Goal: Communication & Community: Answer question/provide support

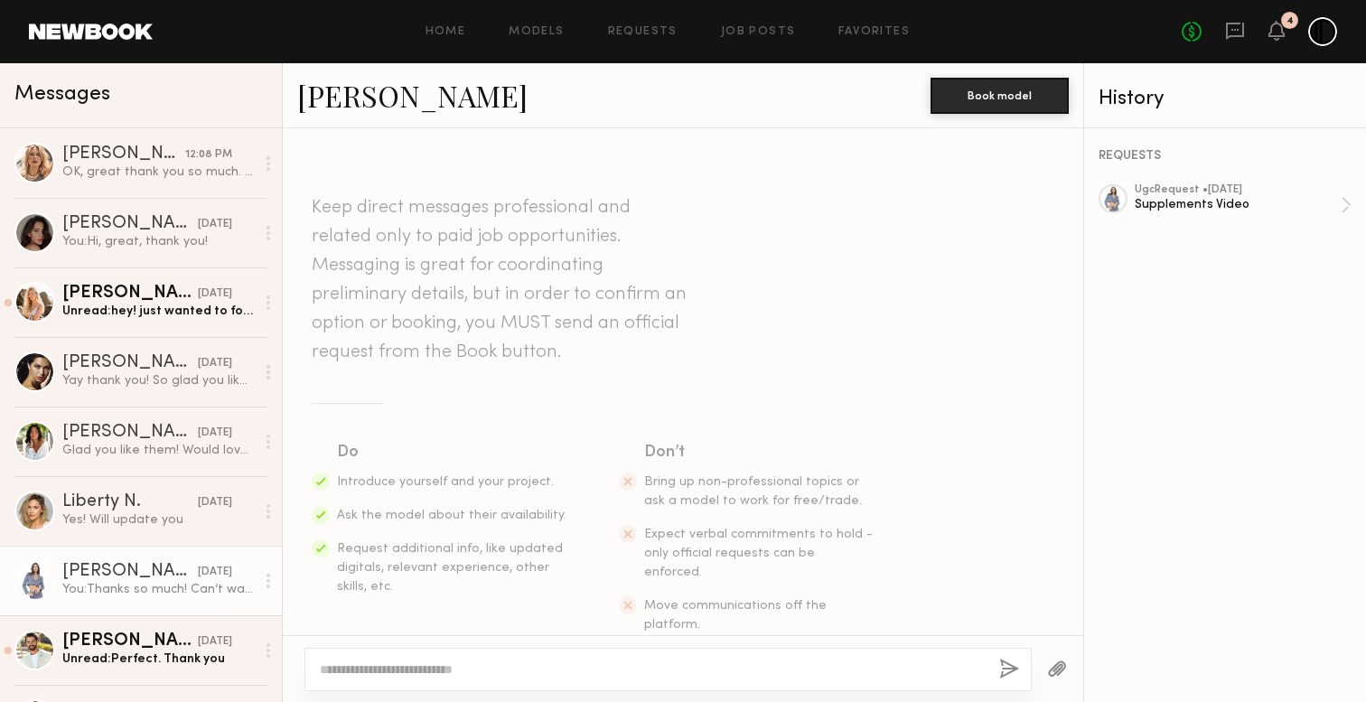
scroll to position [2178, 0]
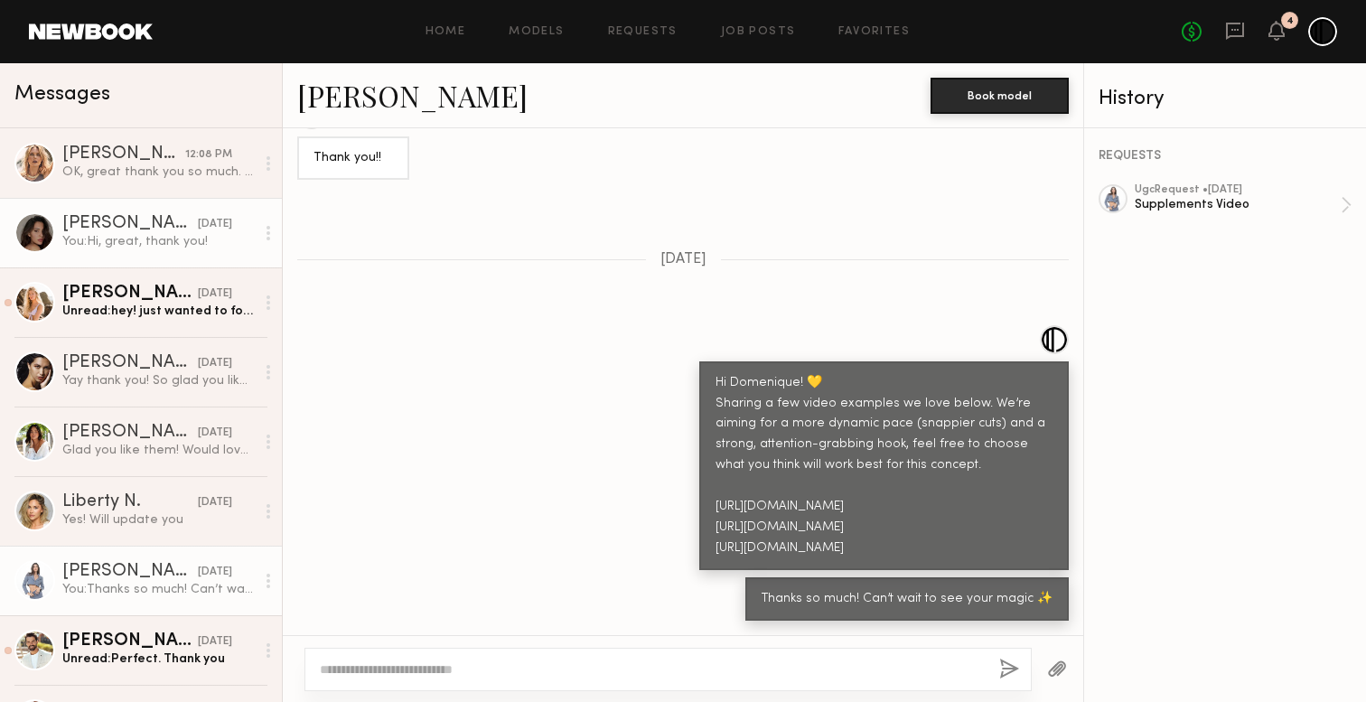
click at [110, 226] on div "[PERSON_NAME]" at bounding box center [129, 224] width 135 height 18
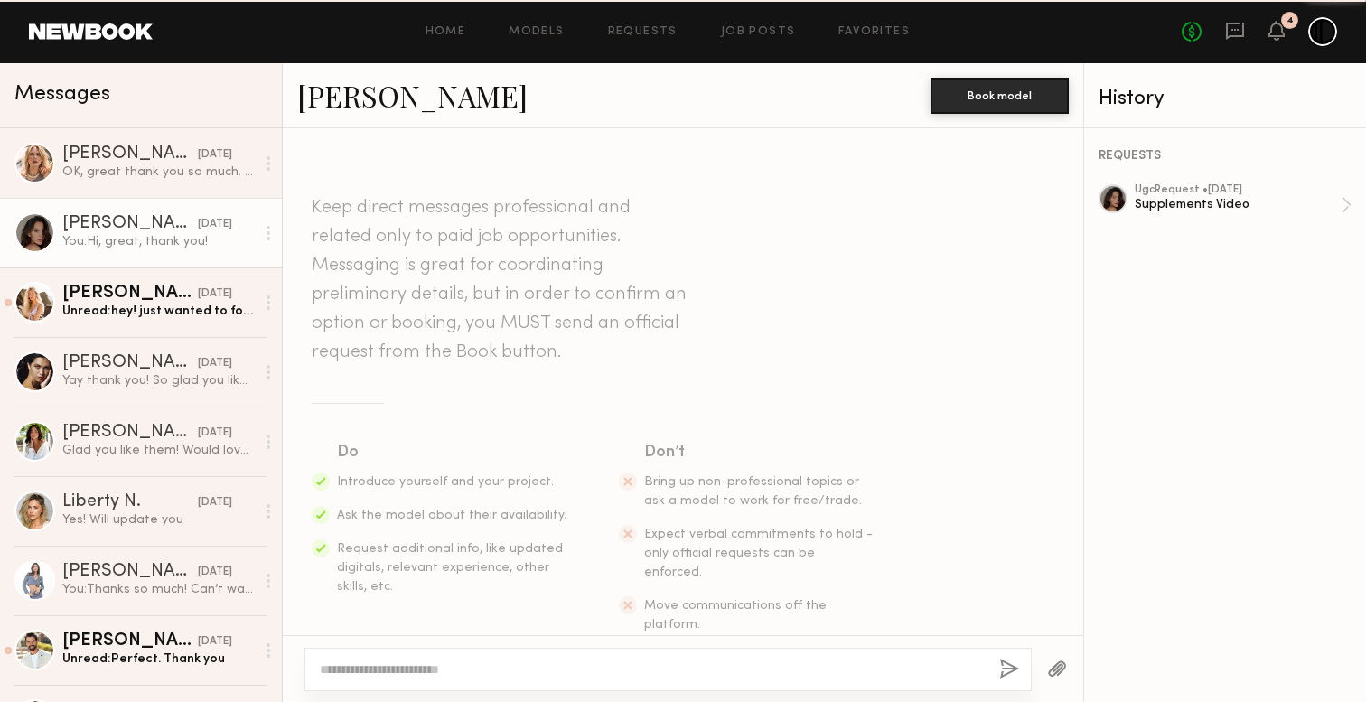
scroll to position [2629, 0]
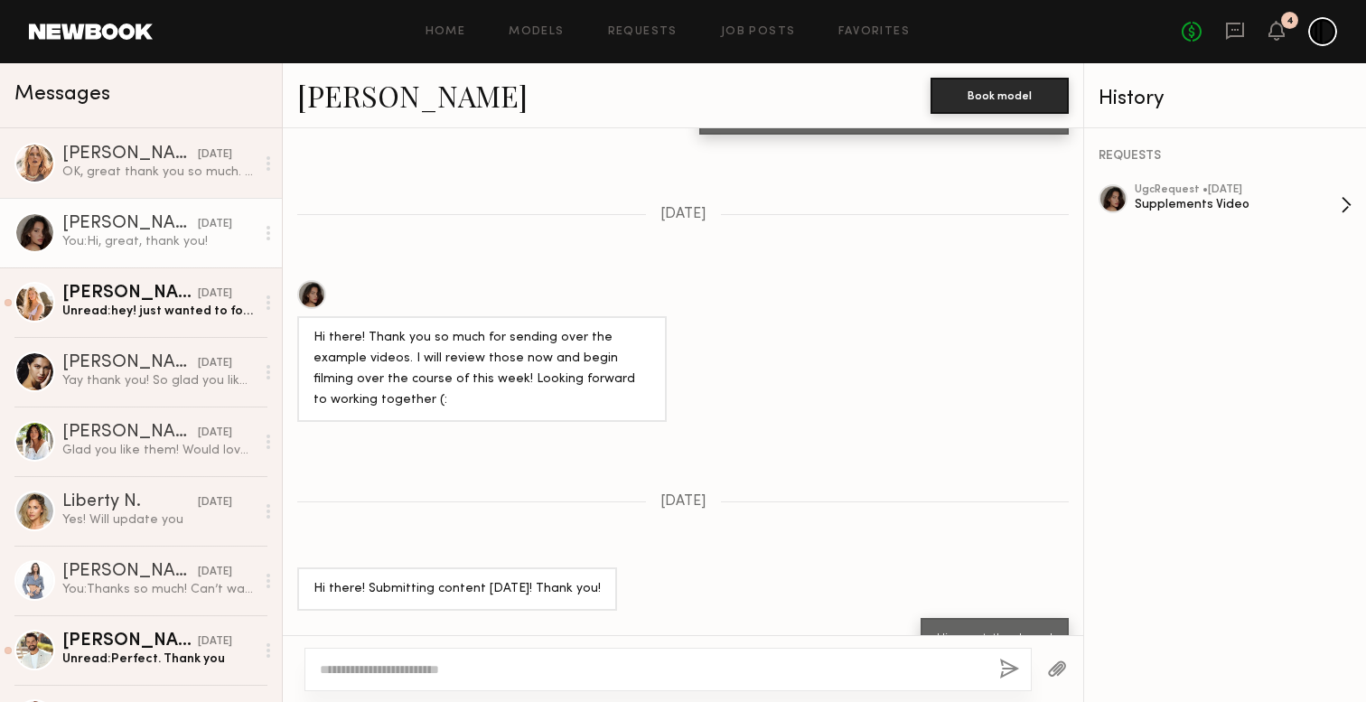
click at [1218, 200] on div "Supplements Video" at bounding box center [1238, 204] width 206 height 17
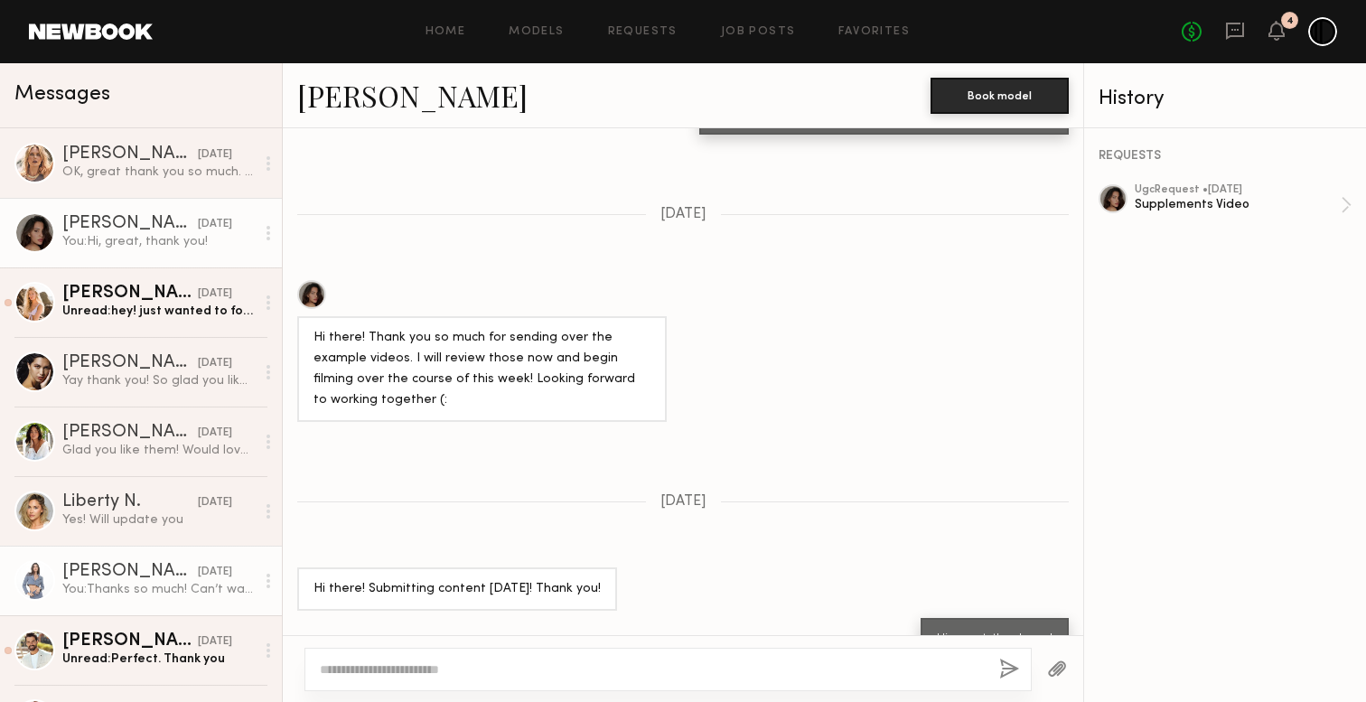
click at [153, 601] on link "[PERSON_NAME] [DATE] You: Thanks so much! Can’t wait to see your magic ✨" at bounding box center [141, 581] width 282 height 70
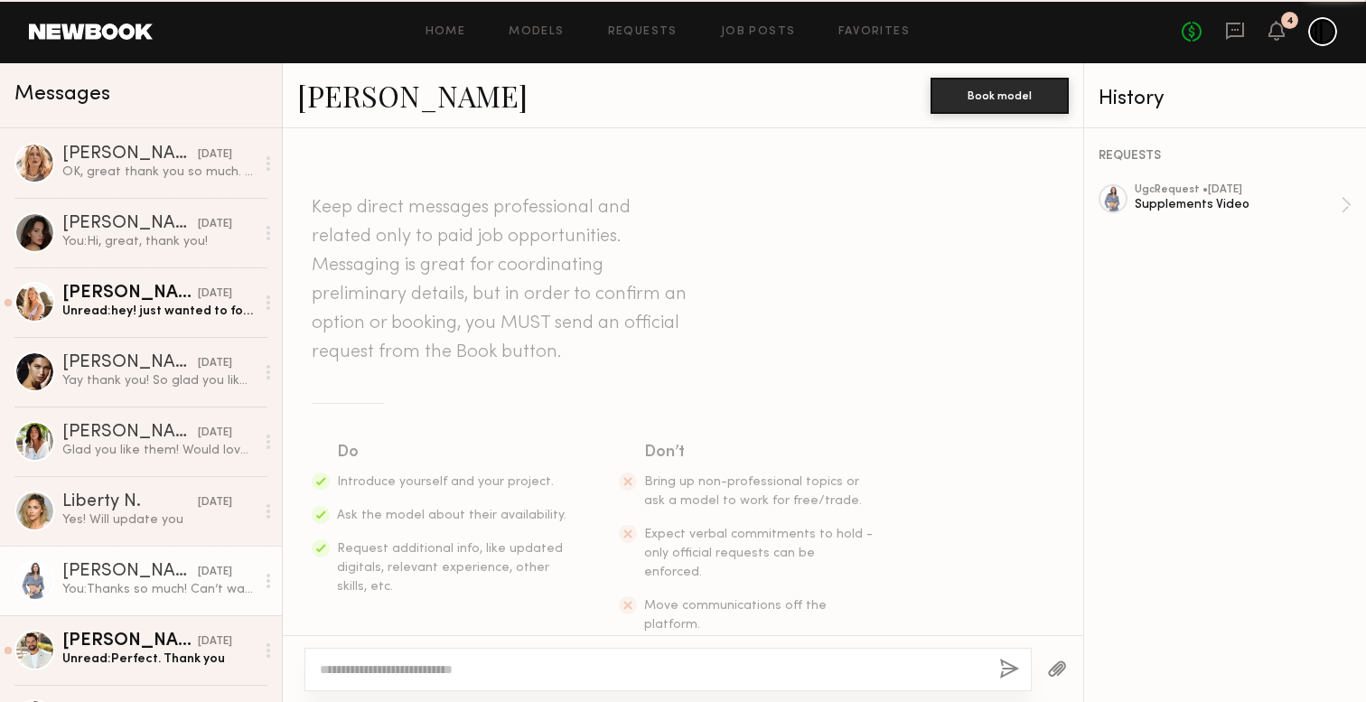
scroll to position [2178, 0]
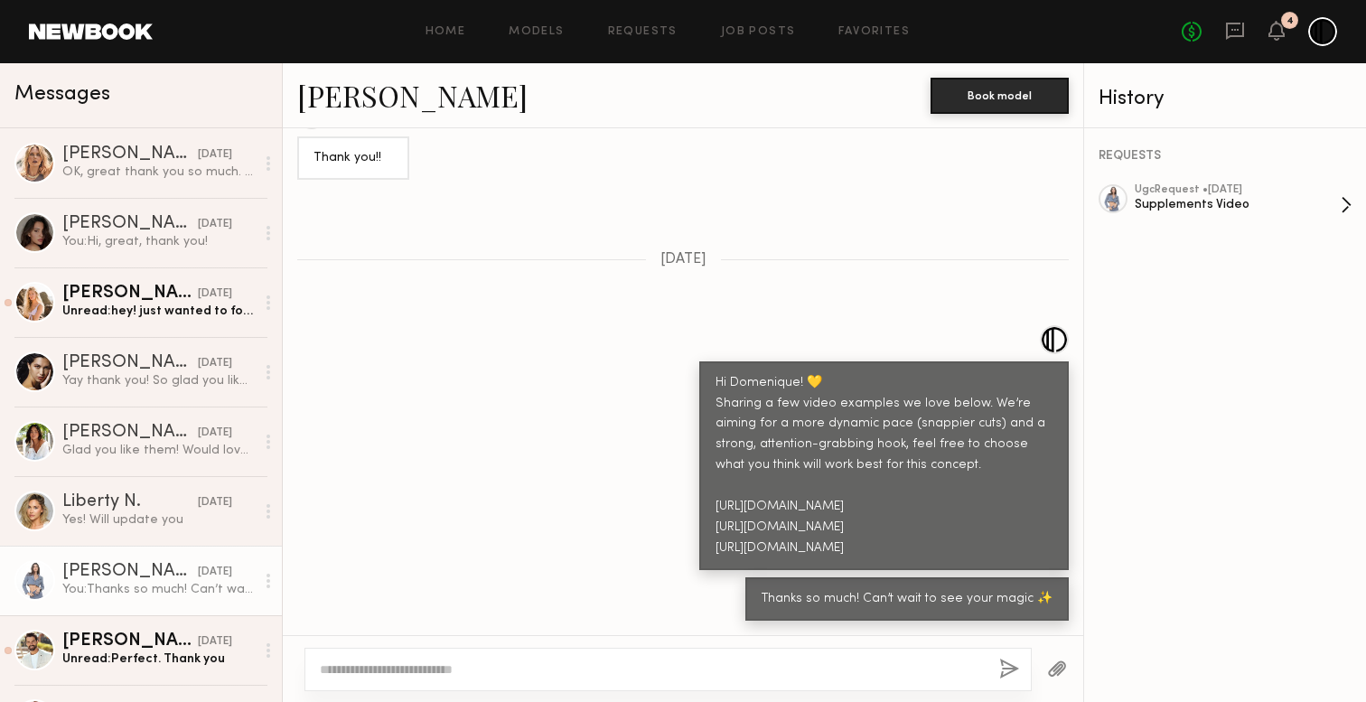
click at [1142, 185] on div "ugc Request • [DATE]" at bounding box center [1238, 190] width 206 height 12
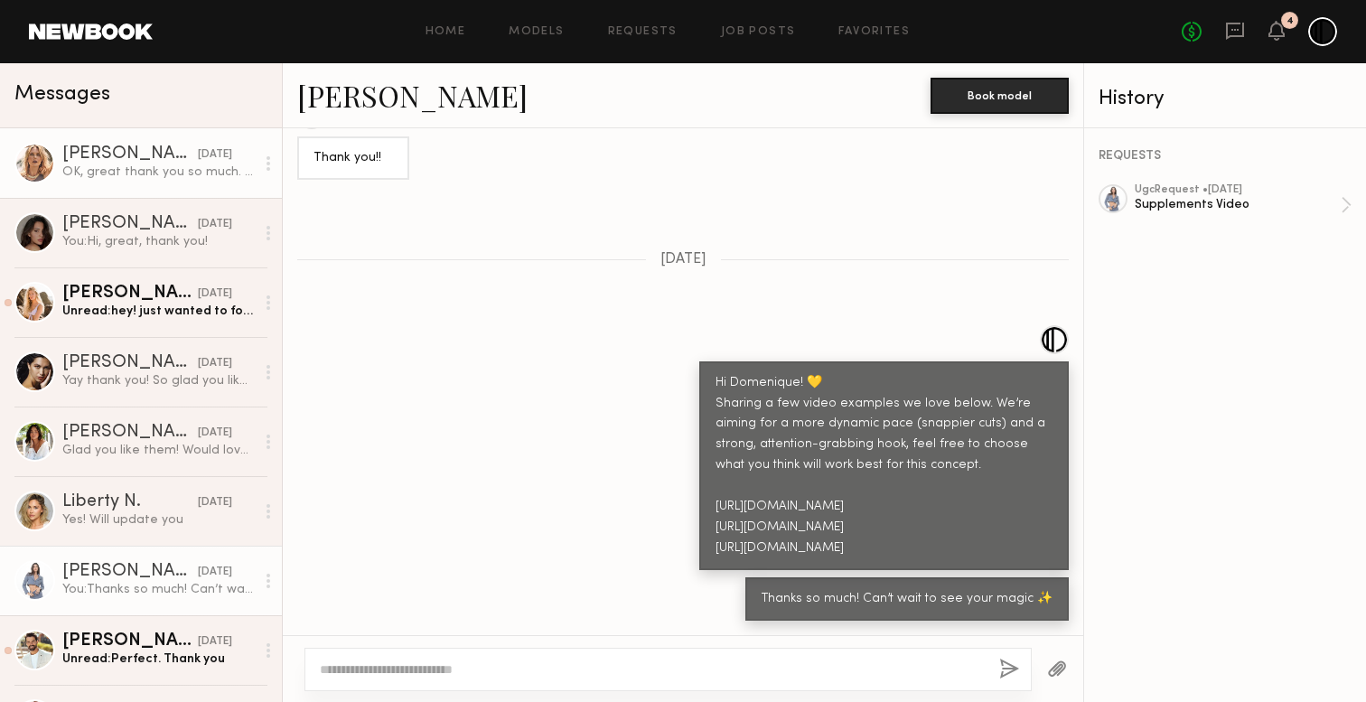
click at [198, 151] on div "[DATE]" at bounding box center [215, 154] width 34 height 17
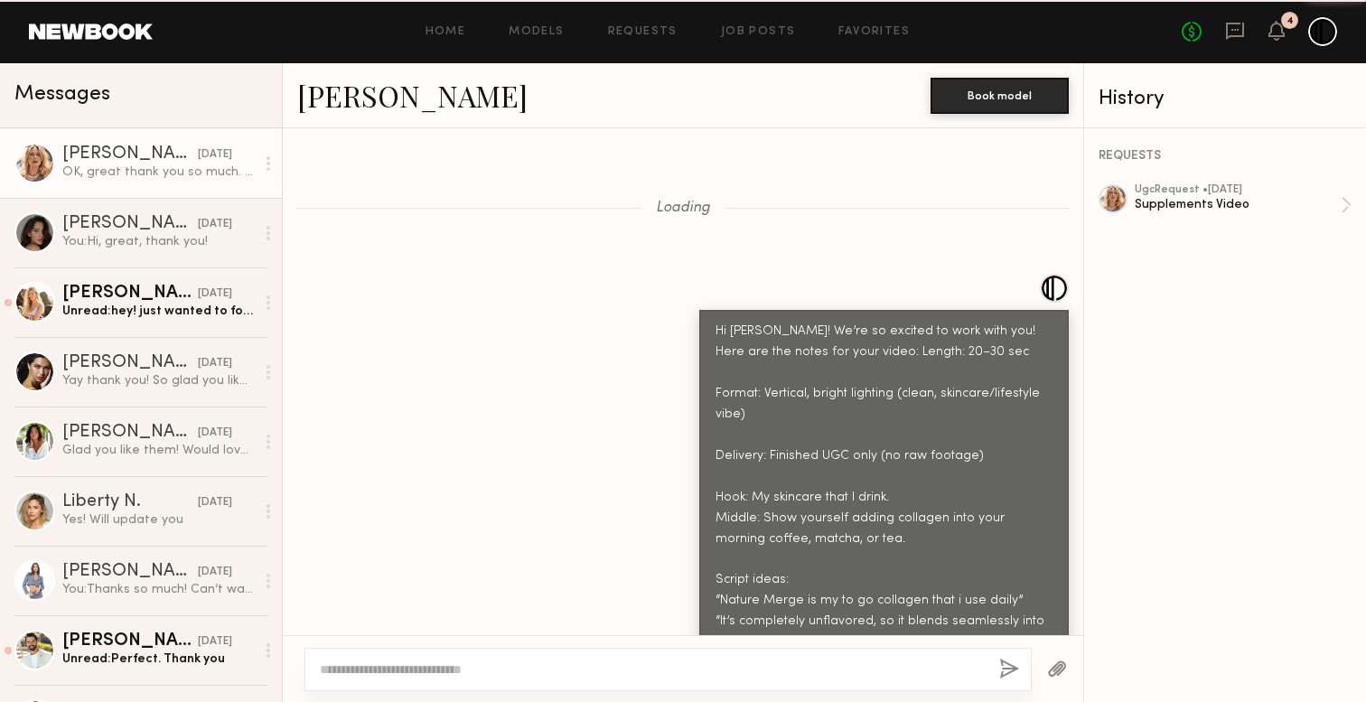
scroll to position [4284, 0]
